Goal: Task Accomplishment & Management: Manage account settings

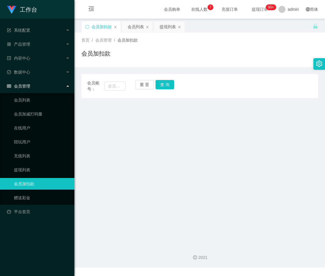
click at [158, 166] on main "关闭左侧 关闭右侧 关闭其它 刷新页面 会员加扣款 会员列表 提现列表 首页 / 会员管理 / 会员加扣款 / 会员加扣款 会员账号： 重 置 查 询 会员账…" at bounding box center [200, 130] width 251 height 222
click at [117, 85] on input "text" at bounding box center [114, 85] width 21 height 9
paste input "qq123"
type input "qq123"
click at [165, 84] on button "查 询" at bounding box center [165, 84] width 19 height 9
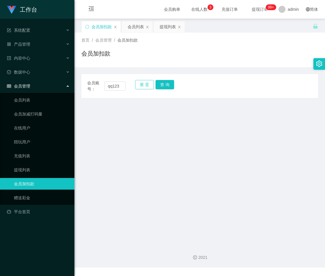
click at [144, 84] on button "重 置" at bounding box center [144, 84] width 19 height 9
click at [114, 86] on input "text" at bounding box center [114, 85] width 21 height 9
paste input "0189813237"
click at [167, 84] on button "查 询" at bounding box center [165, 84] width 19 height 9
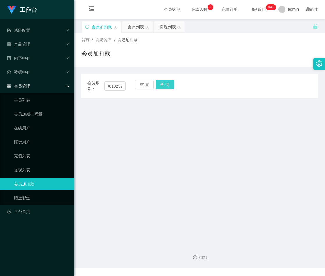
scroll to position [0, 0]
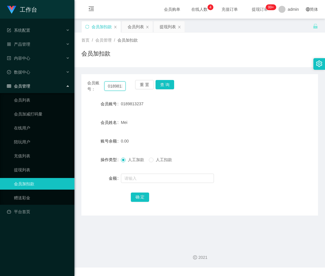
click at [115, 86] on input "0189813237" at bounding box center [114, 85] width 21 height 9
paste input "qq123"
type input "qq123"
click at [164, 84] on button "查 询" at bounding box center [165, 84] width 19 height 9
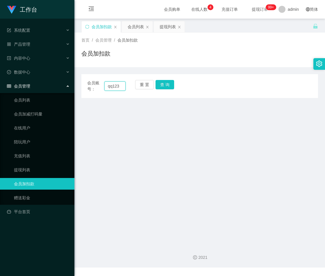
click at [120, 85] on input "qq123" at bounding box center [114, 85] width 21 height 9
click at [142, 84] on button "重 置" at bounding box center [144, 84] width 19 height 9
click at [115, 86] on input "text" at bounding box center [114, 85] width 21 height 9
paste input "0189813237"
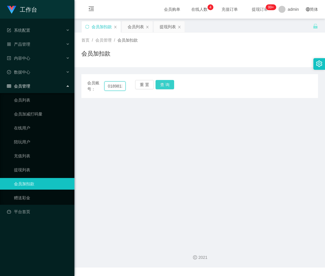
scroll to position [0, 8]
type input "0189813237"
click at [171, 84] on button "查 询" at bounding box center [165, 84] width 19 height 9
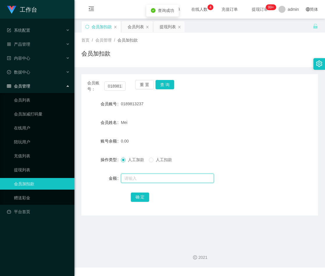
click at [144, 178] on input "text" at bounding box center [167, 178] width 93 height 9
type input "100"
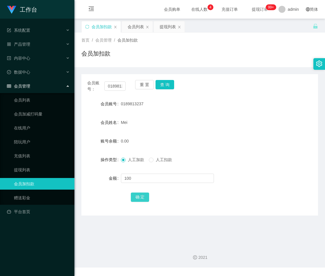
click at [136, 195] on button "确 定" at bounding box center [140, 197] width 19 height 9
click at [113, 88] on input "0189813237" at bounding box center [114, 85] width 21 height 9
drag, startPoint x: 143, startPoint y: 86, endPoint x: 138, endPoint y: 86, distance: 5.0
click at [143, 86] on button "重 置" at bounding box center [144, 84] width 19 height 9
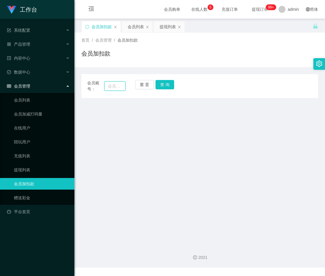
click at [112, 85] on input "text" at bounding box center [114, 85] width 21 height 9
paste input "qq123"
click at [164, 84] on button "查 询" at bounding box center [165, 84] width 19 height 9
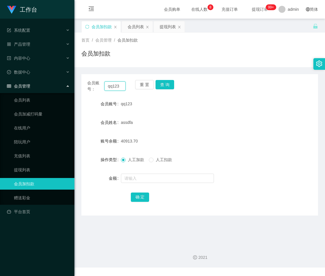
click at [116, 87] on input "qq123" at bounding box center [114, 85] width 21 height 9
paste input "text"
click at [169, 83] on button "查 询" at bounding box center [165, 84] width 19 height 9
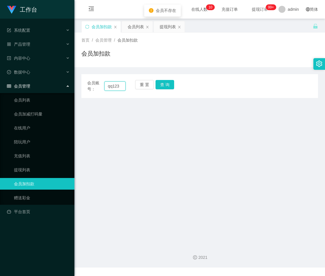
click at [109, 87] on input "qq123" at bounding box center [114, 85] width 21 height 9
type input "qq123"
click at [165, 85] on button "查 询" at bounding box center [165, 84] width 19 height 9
